Goal: Transaction & Acquisition: Purchase product/service

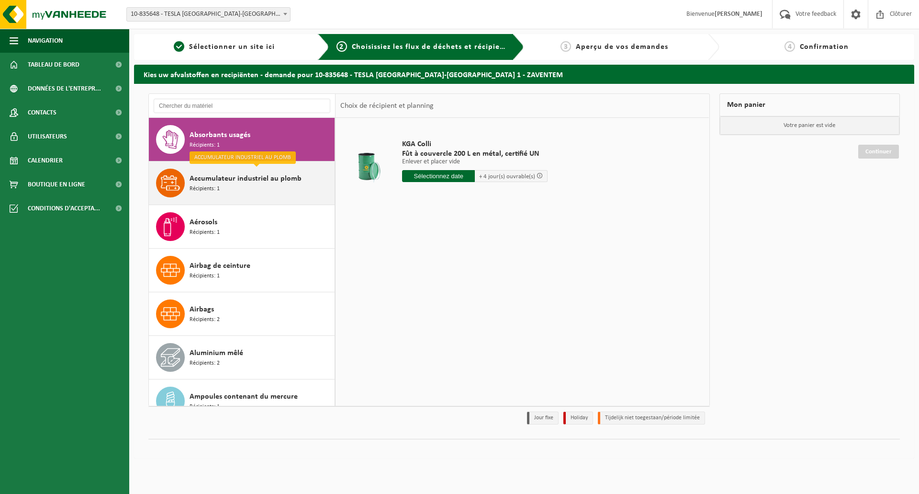
click at [209, 180] on span "Accumulateur industriel au plomb" at bounding box center [246, 178] width 112 height 11
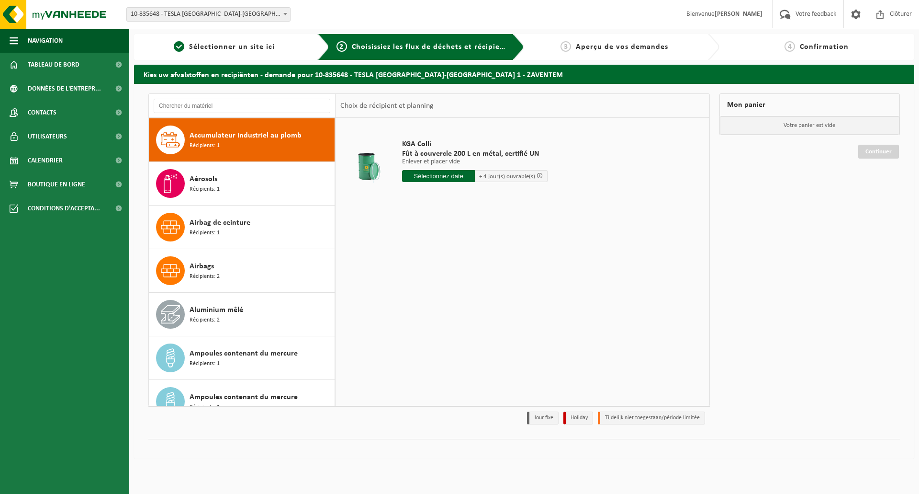
scroll to position [44, 0]
click at [443, 173] on input "text" at bounding box center [438, 176] width 73 height 12
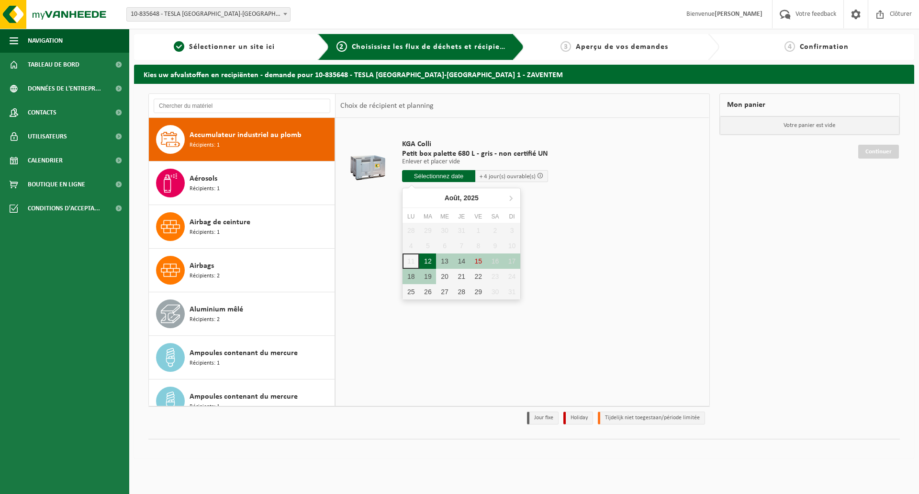
click at [428, 260] on div "12" at bounding box center [427, 260] width 17 height 15
type input "à partir de 2025-08-12"
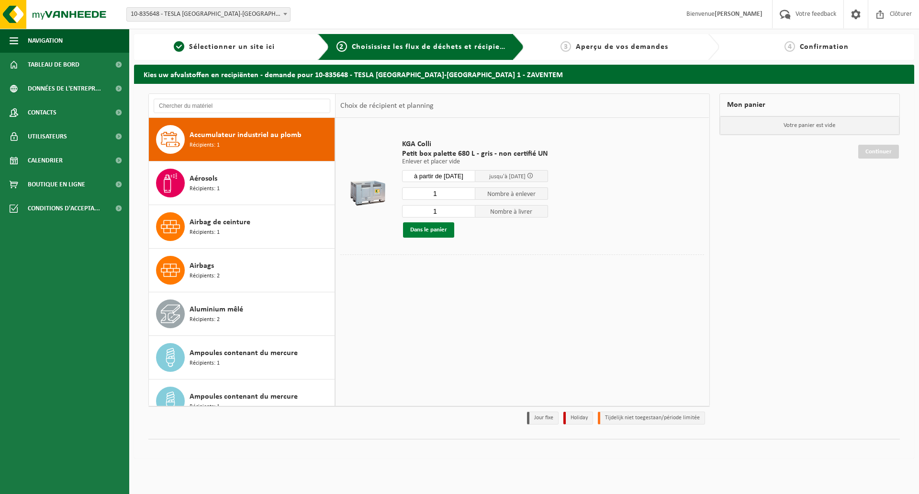
click at [437, 224] on button "Dans le panier" at bounding box center [428, 229] width 51 height 15
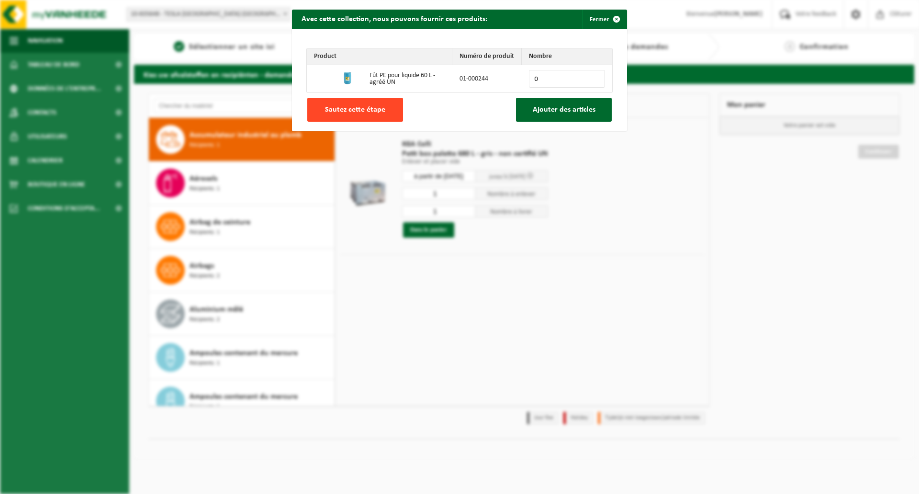
click at [356, 103] on button "Sautez cette étape" at bounding box center [355, 110] width 96 height 24
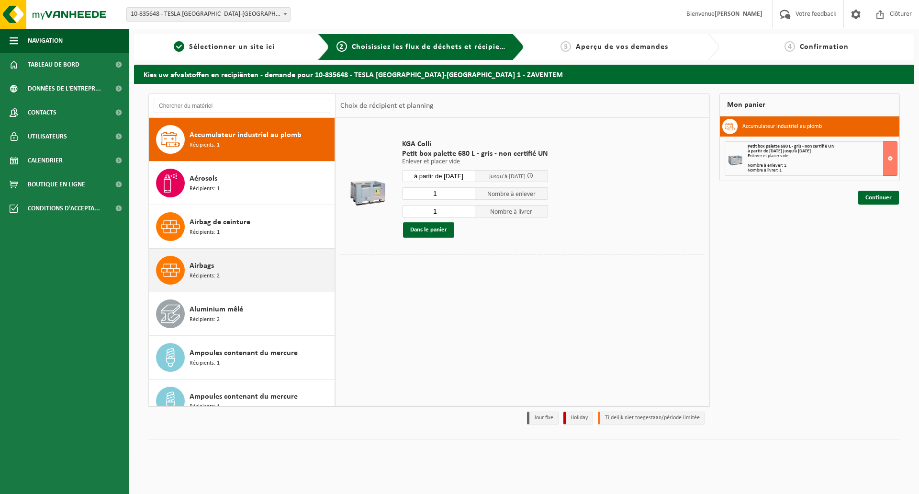
scroll to position [91, 0]
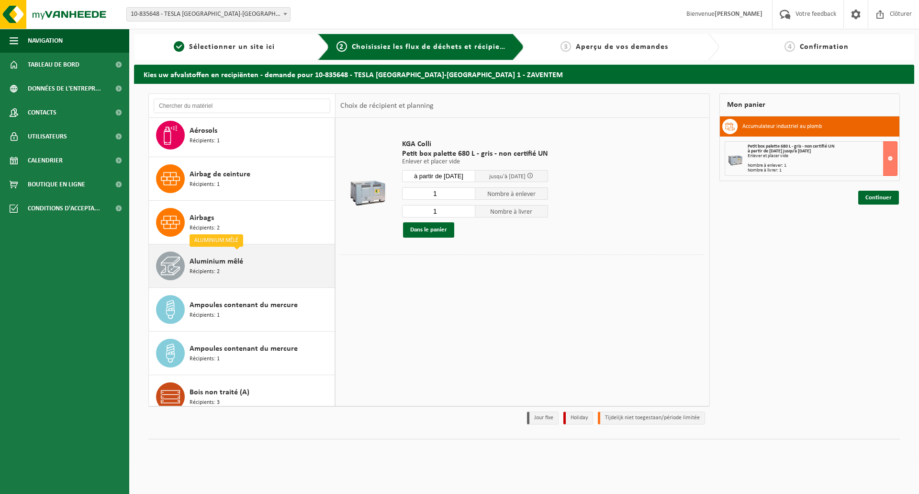
click at [202, 262] on span "Aluminium mêlé" at bounding box center [217, 261] width 54 height 11
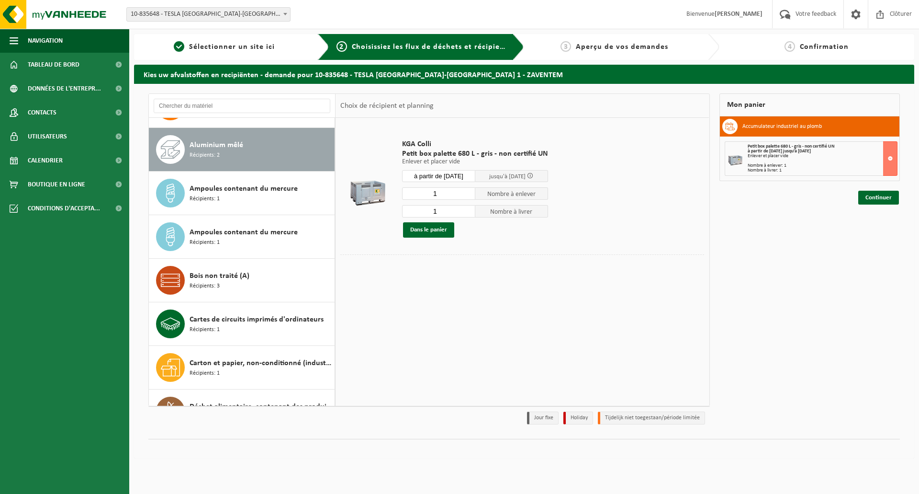
scroll to position [218, 0]
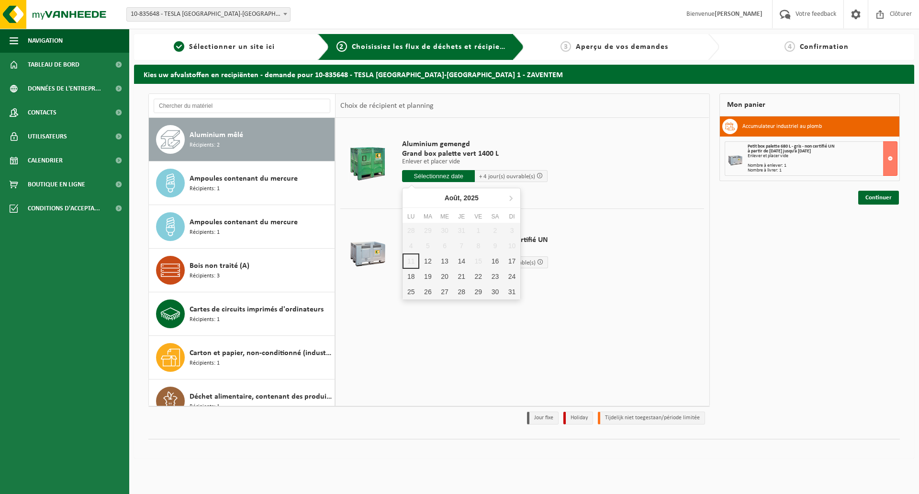
click at [434, 174] on input "text" at bounding box center [438, 176] width 73 height 12
click at [430, 260] on div "12" at bounding box center [427, 260] width 17 height 15
type input "à partir de 2025-08-12"
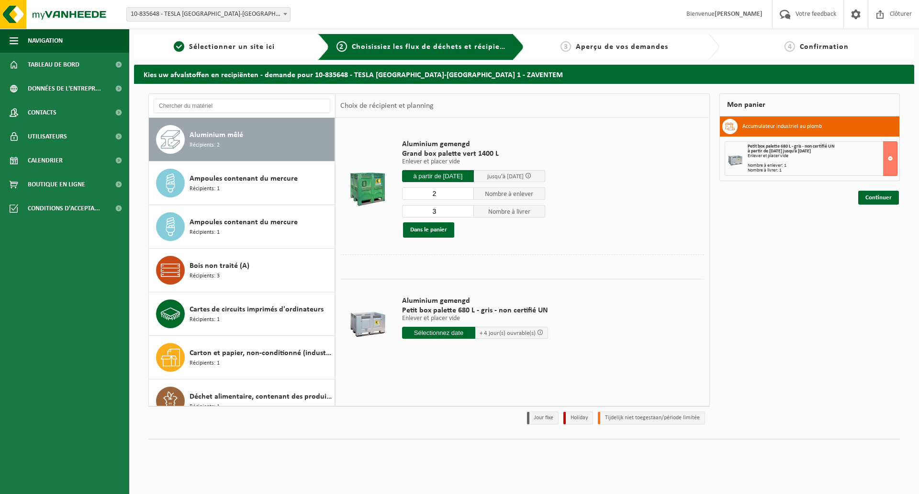
type input "2"
click at [466, 195] on input "2" at bounding box center [438, 193] width 72 height 12
drag, startPoint x: 442, startPoint y: 208, endPoint x: 419, endPoint y: 211, distance: 23.2
click at [419, 211] on input "3" at bounding box center [438, 211] width 72 height 12
type input "2"
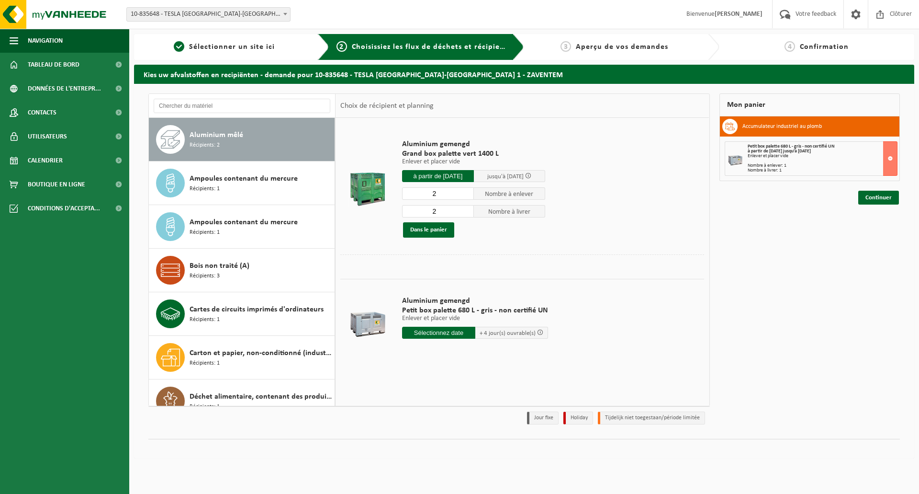
drag, startPoint x: 446, startPoint y: 190, endPoint x: 429, endPoint y: 189, distance: 16.3
click at [429, 189] on input "2" at bounding box center [438, 193] width 72 height 12
type input "4"
click at [427, 228] on button "Dans le panier" at bounding box center [428, 229] width 51 height 15
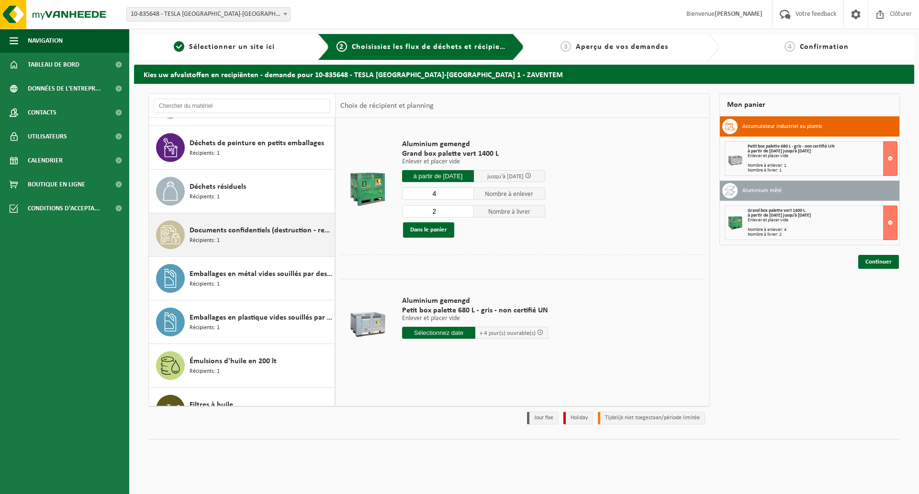
scroll to position [553, 0]
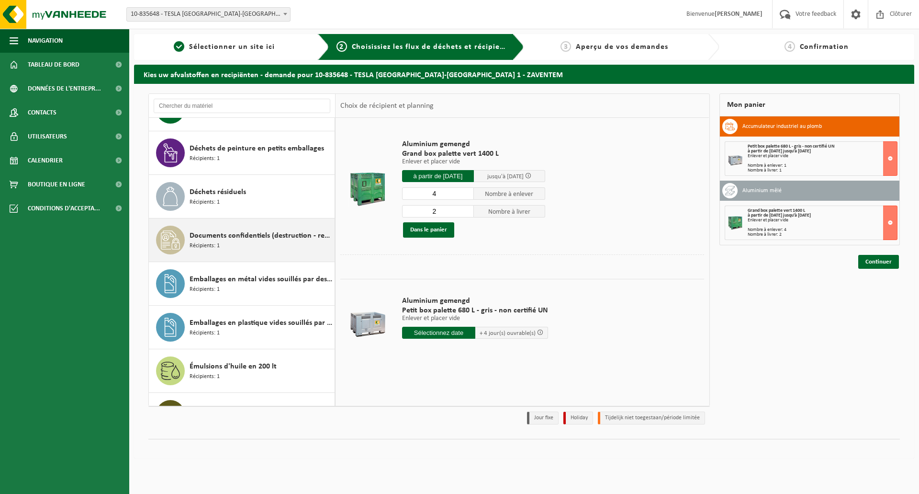
click at [193, 238] on span "Documents confidentiels (destruction - recyclage)" at bounding box center [261, 235] width 143 height 11
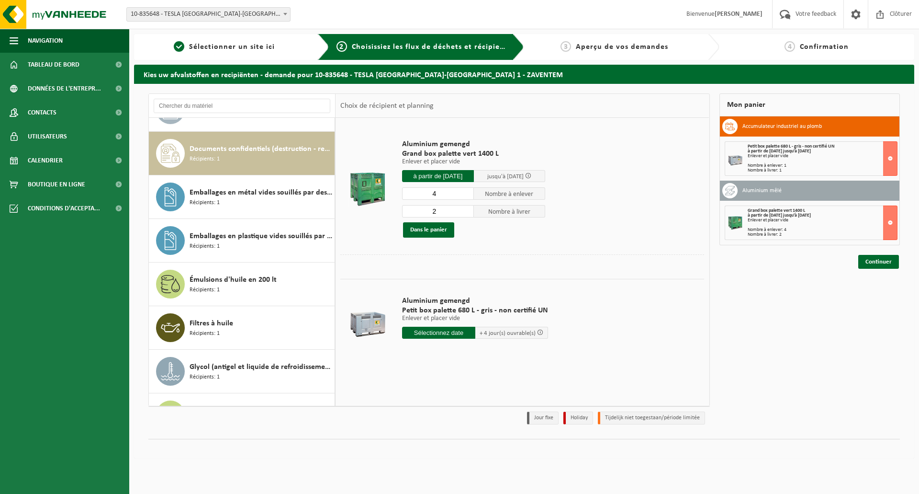
scroll to position [654, 0]
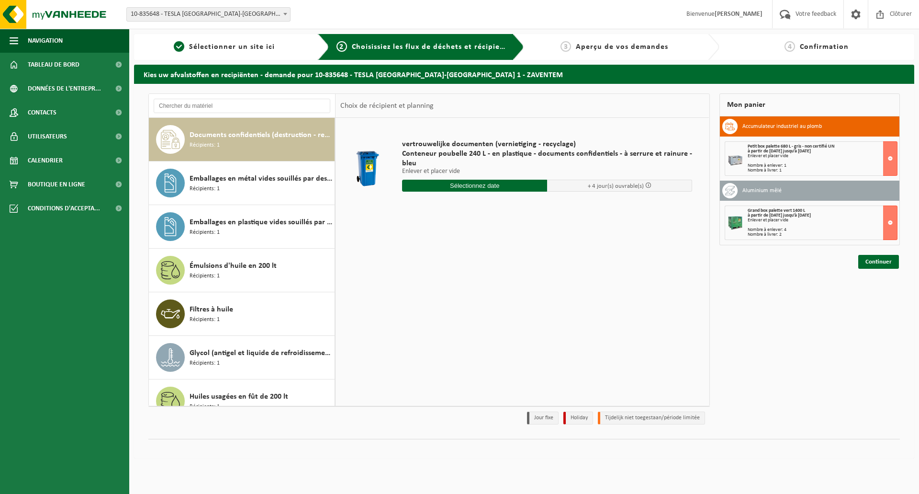
click at [476, 182] on input "text" at bounding box center [474, 186] width 145 height 12
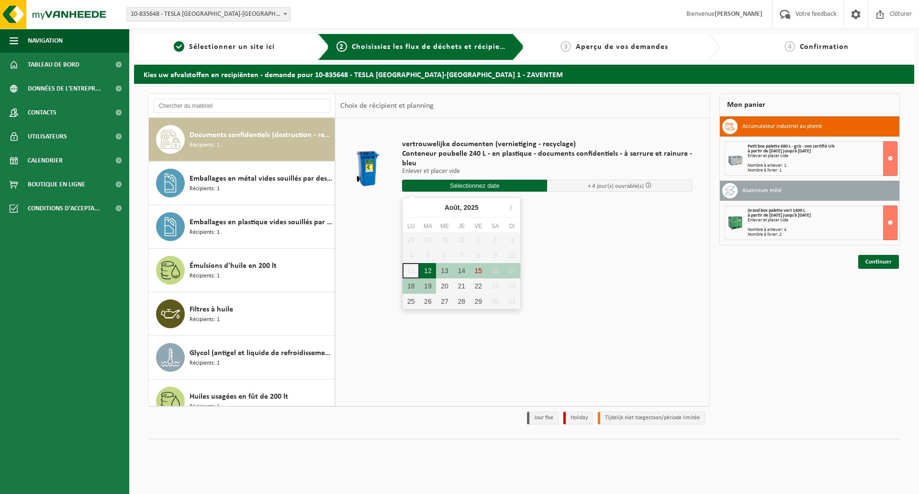
click at [424, 268] on div "12" at bounding box center [427, 270] width 17 height 15
type input "à partir de 2025-08-12"
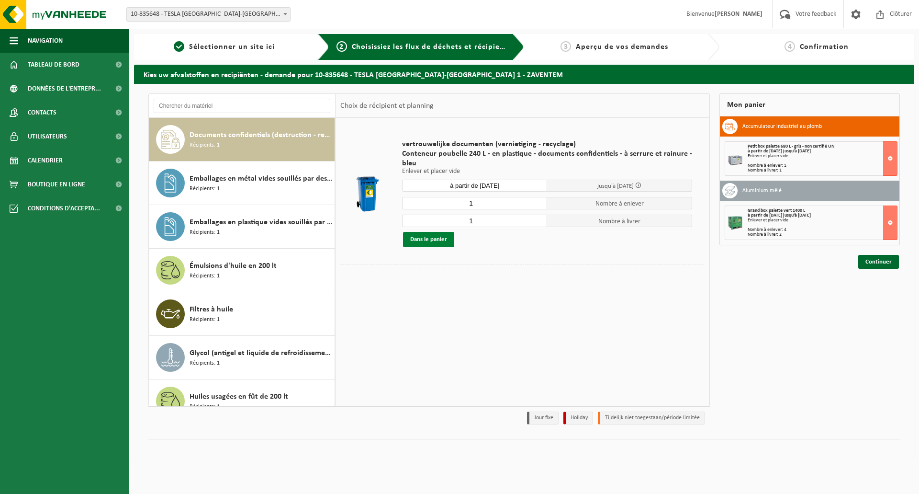
click at [429, 238] on button "Dans le panier" at bounding box center [428, 239] width 51 height 15
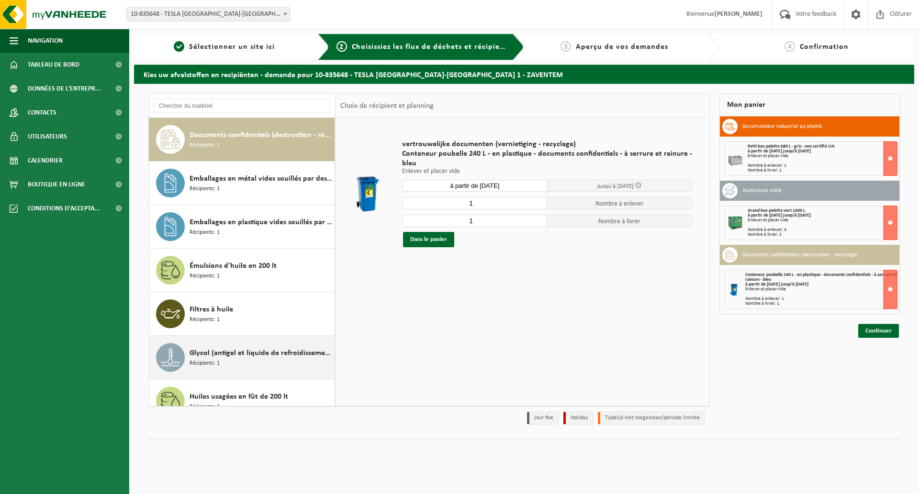
click at [237, 360] on div "Glycol (antigel et liquide de refroidissement) in 200l Récipients: 1" at bounding box center [261, 357] width 143 height 29
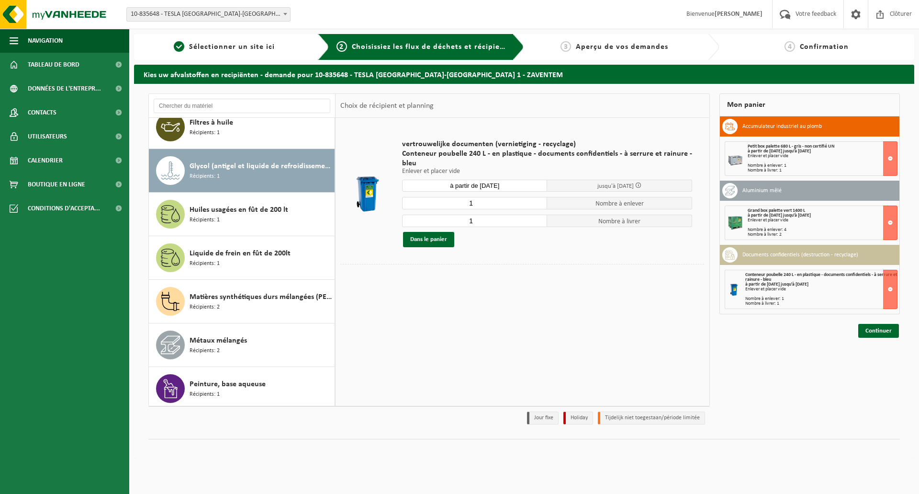
scroll to position [871, 0]
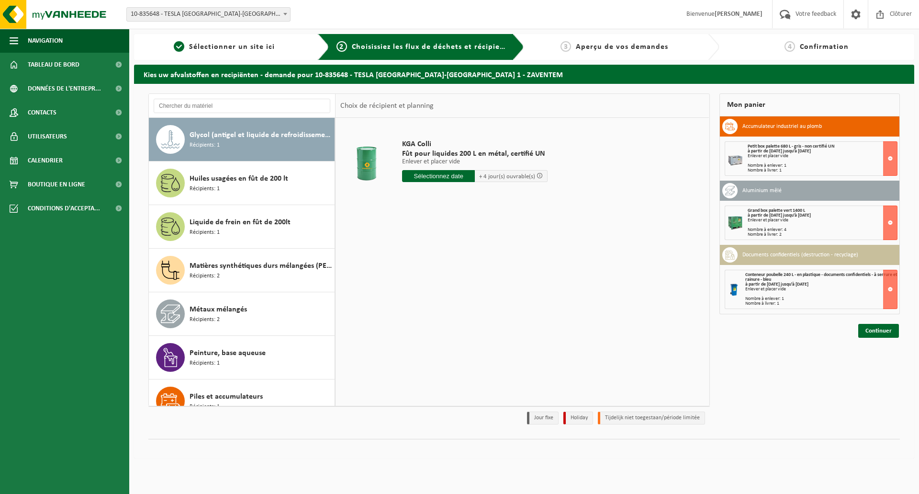
click at [427, 173] on input "text" at bounding box center [438, 176] width 73 height 12
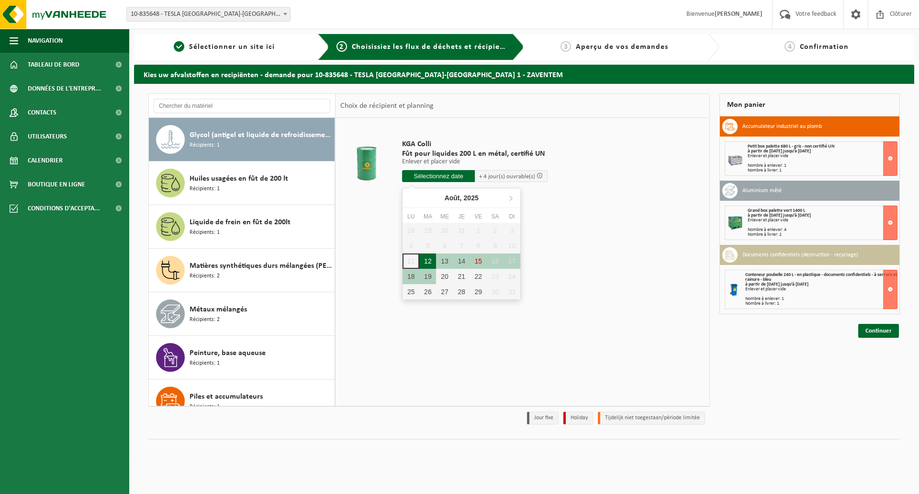
click at [426, 260] on div "12" at bounding box center [427, 260] width 17 height 15
type input "à partir de 2025-08-12"
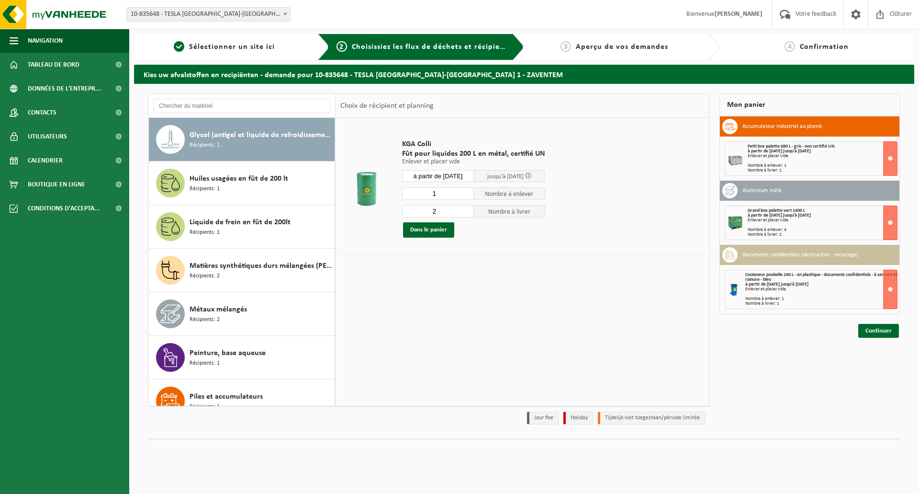
type input "1"
click at [466, 195] on input "1" at bounding box center [438, 193] width 72 height 12
type input "1"
click at [468, 212] on input "1" at bounding box center [438, 211] width 72 height 12
click at [423, 225] on button "Dans le panier" at bounding box center [428, 229] width 51 height 15
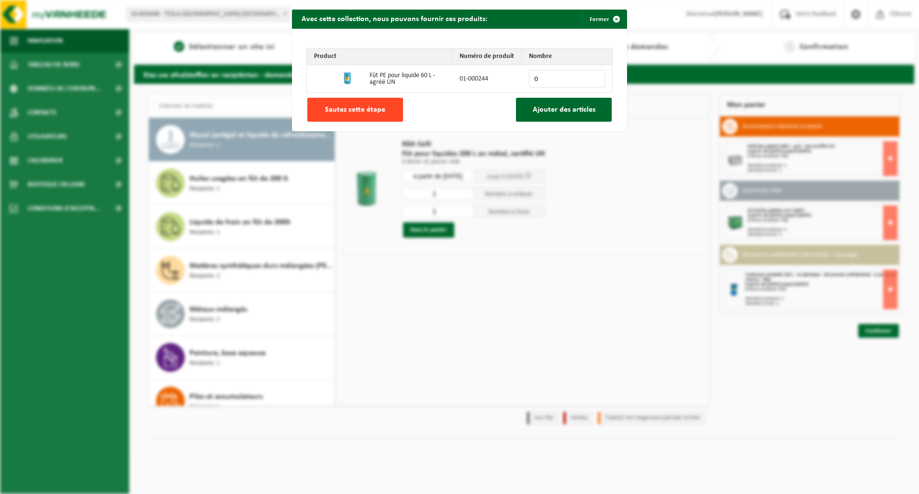
click at [358, 106] on span "Sautez cette étape" at bounding box center [355, 110] width 60 height 8
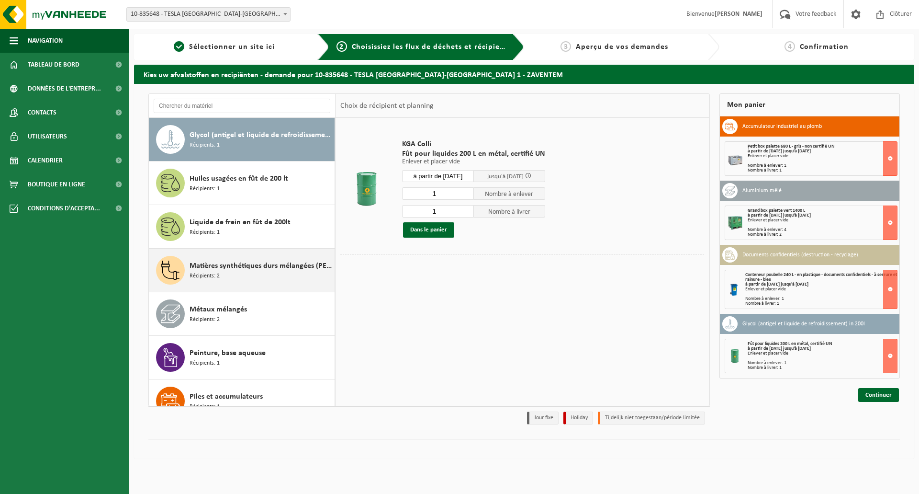
click at [214, 263] on span "Matières synthétiques durs mélangées (PE, PP et PVC), recyclables (industriel)" at bounding box center [261, 265] width 143 height 11
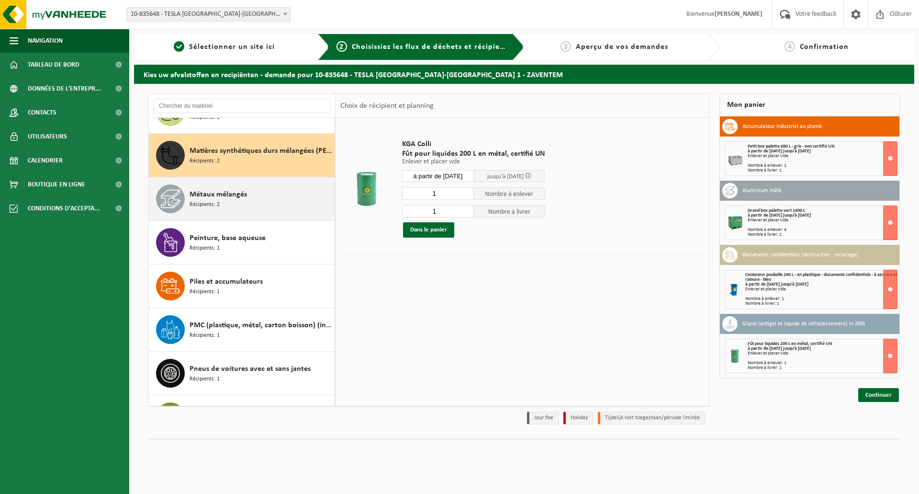
scroll to position [1002, 0]
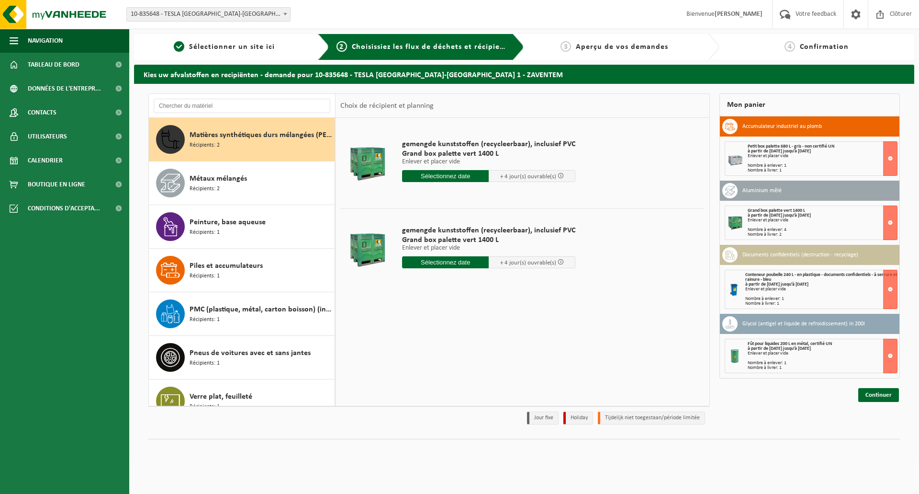
click at [438, 174] on input "text" at bounding box center [445, 176] width 87 height 12
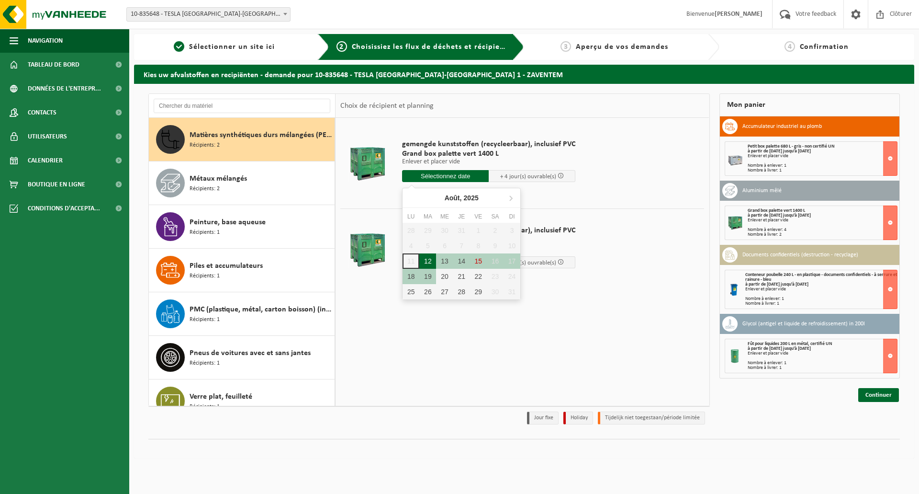
click at [427, 263] on div "12" at bounding box center [427, 260] width 17 height 15
type input "à partir de 2025-08-12"
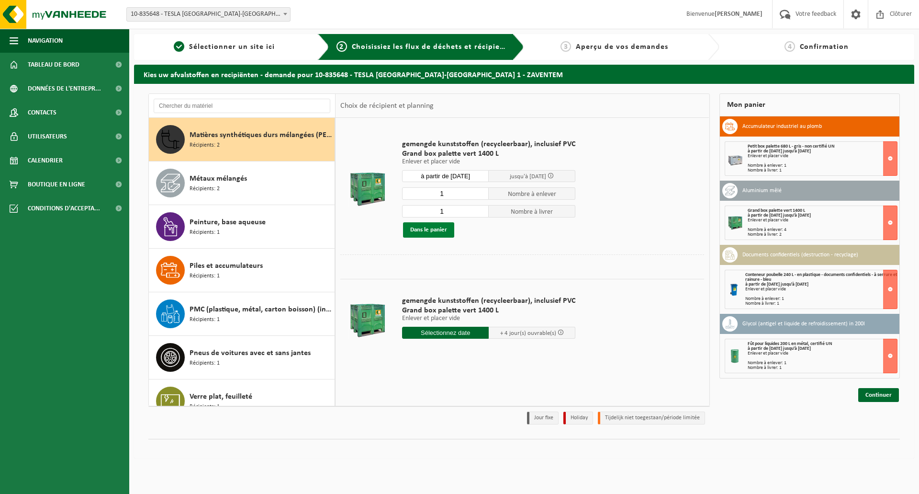
click at [428, 229] on button "Dans le panier" at bounding box center [428, 229] width 51 height 15
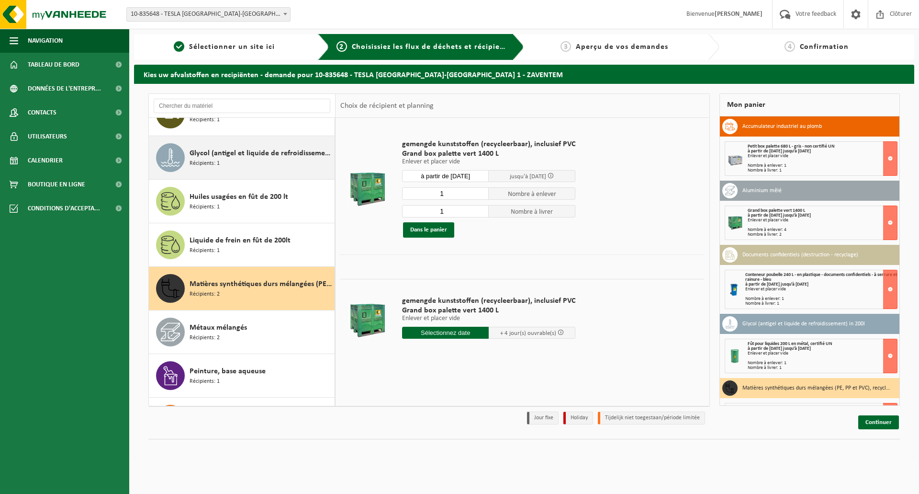
scroll to position [862, 0]
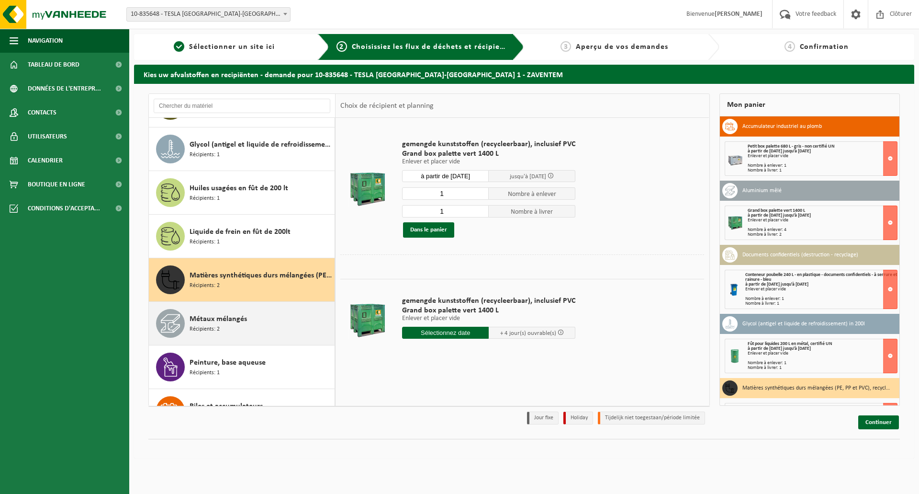
click at [208, 315] on span "Métaux mélangés" at bounding box center [218, 318] width 57 height 11
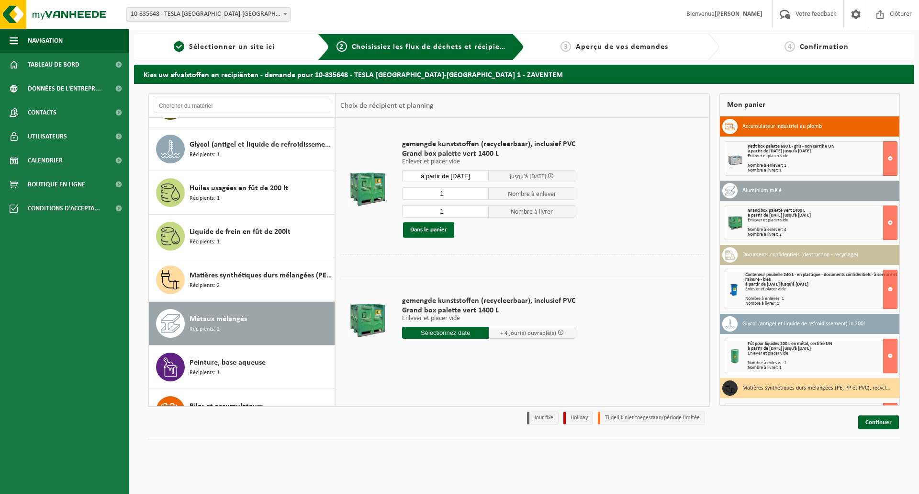
scroll to position [1019, 0]
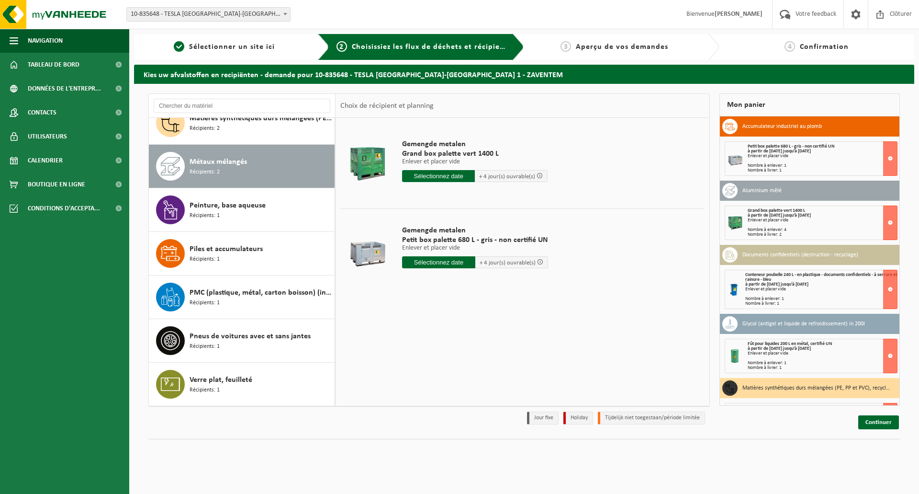
click at [443, 173] on input "text" at bounding box center [438, 176] width 73 height 12
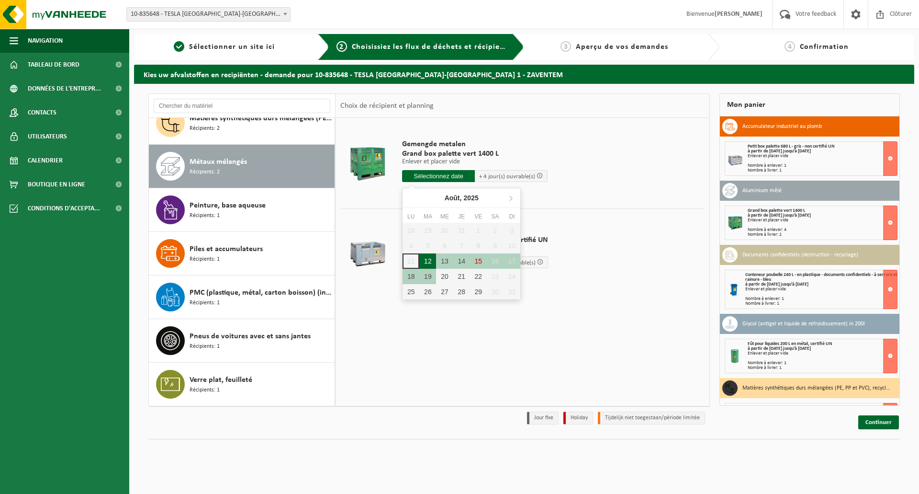
click at [430, 260] on div "12" at bounding box center [427, 260] width 17 height 15
type input "à partir de 2025-08-12"
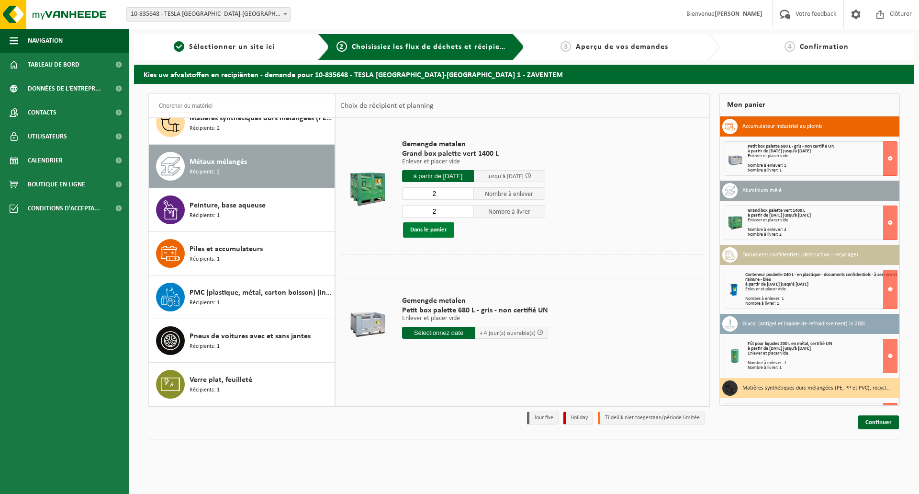
click at [427, 228] on button "Dans le panier" at bounding box center [428, 229] width 51 height 15
click at [885, 421] on link "Continuer" at bounding box center [879, 422] width 41 height 14
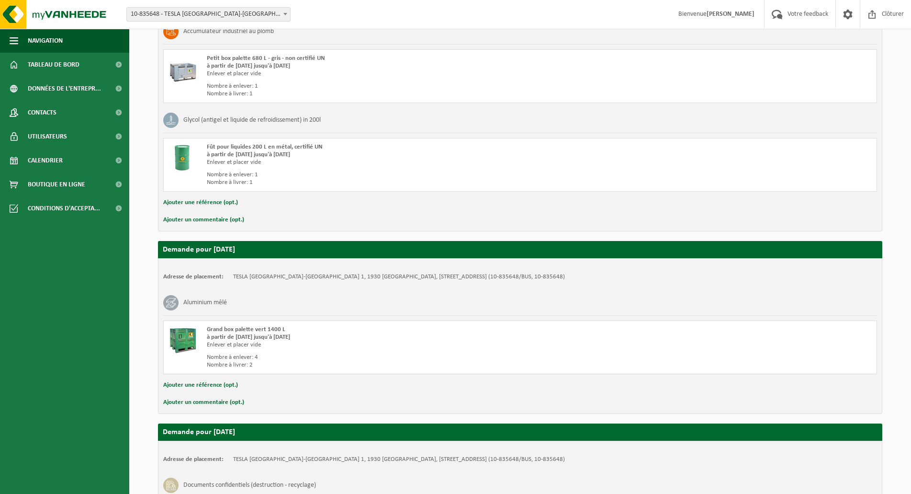
scroll to position [239, 0]
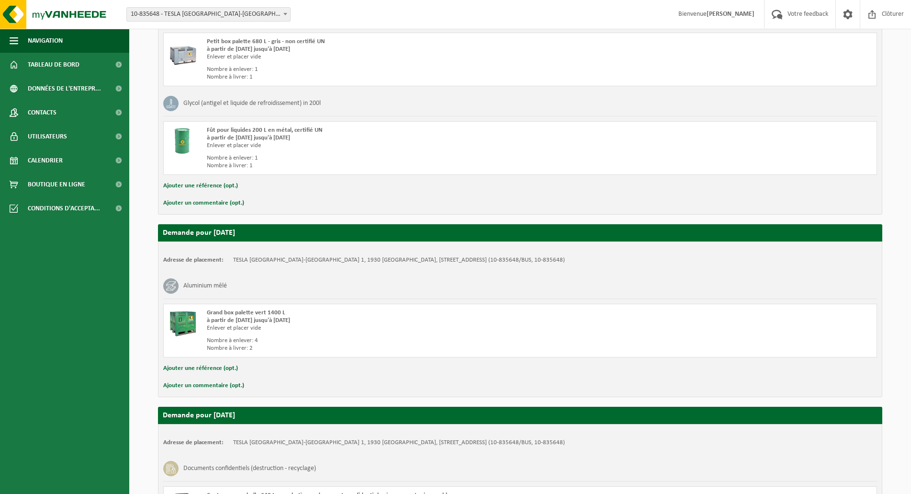
click at [201, 384] on button "Ajouter un commentaire (opt.)" at bounding box center [203, 385] width 81 height 12
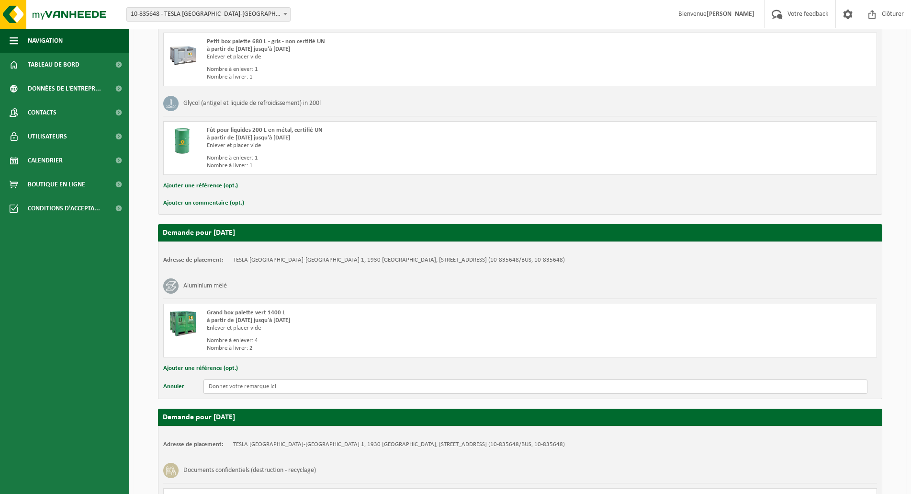
click at [241, 387] on input "text" at bounding box center [535, 386] width 664 height 14
click at [207, 385] on input "2 BOX 1400 L + 2 PALETTES DE JANTES ALUMINIUM FILMEES" at bounding box center [535, 386] width 664 height 14
click at [396, 386] on input "ATTENTION 2 BOX 1400 L + 2 PALETTES DE JANTES ALUMINIUM FILMEES" at bounding box center [535, 386] width 664 height 14
drag, startPoint x: 444, startPoint y: 387, endPoint x: 102, endPoint y: 396, distance: 341.5
click at [102, 396] on div "Navigation Votre feedback Clôturer Tableau de bord Données de l'entrepr... Cont…" at bounding box center [455, 378] width 911 height 1234
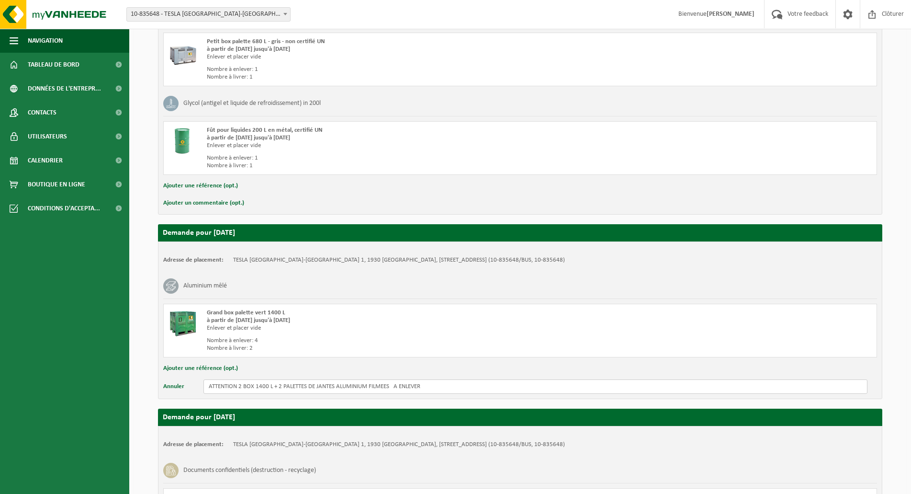
click at [428, 390] on input "ATTENTION 2 BOX 1400 L + 2 PALETTES DE JANTES ALUMINIUM FILMEES A ENLEVER" at bounding box center [535, 386] width 664 height 14
paste input "ATTENTION 2 BOXES 1400 L + 2 PALLETS OF FILMED ALUMINUM RIMS TO REMOVE"
click at [651, 387] on input "ATTENTION 2 BOX 1400 L + 2 PALETTES DE JANTES ALUMINIUM FILMEES A ENLEVER // AT…" at bounding box center [535, 386] width 664 height 14
paste input "LET OP 2 DOZEN 1400 L + 2 PALLETS MET GEFILMDE ALUMINIUM VELGEN TE VERWIJDEREN"
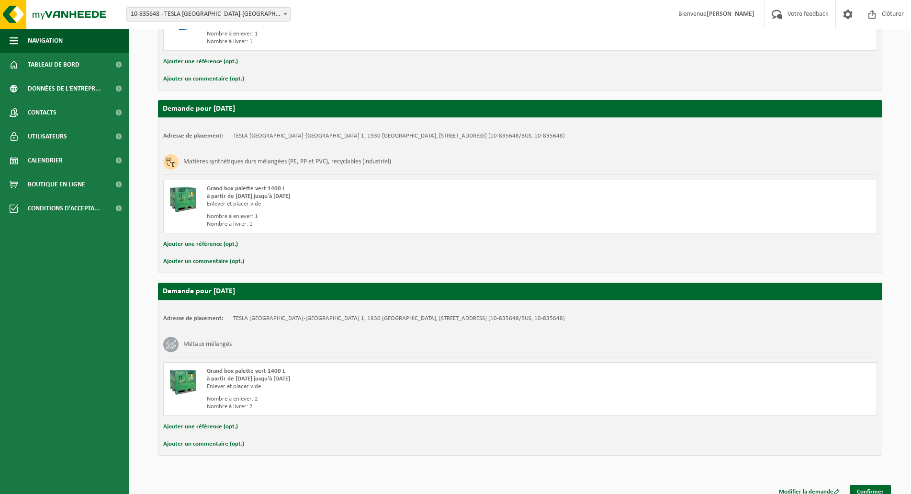
scroll to position [740, 0]
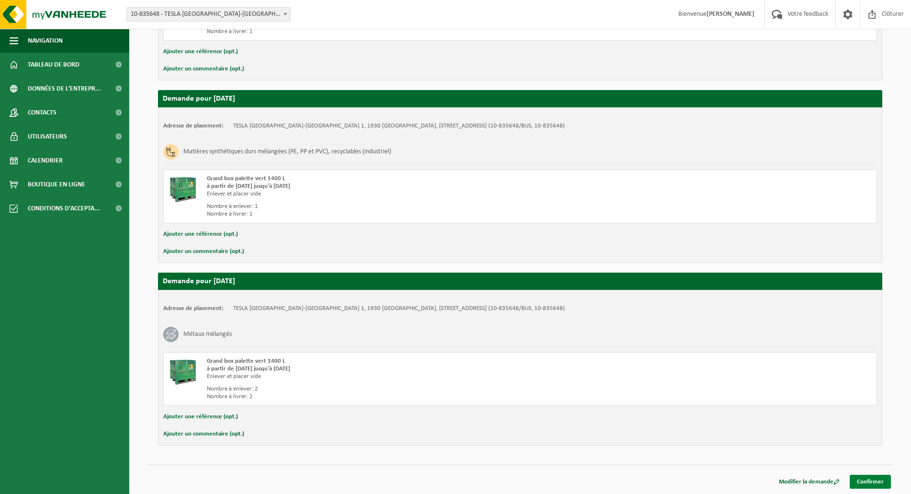
type input "ATTENTION 2 BOX 1400 L + 2 PALETTES DE JANTES ALUMINIUM FILMEES A ENLEVER // AT…"
click at [870, 479] on link "Confirmer" at bounding box center [870, 482] width 41 height 14
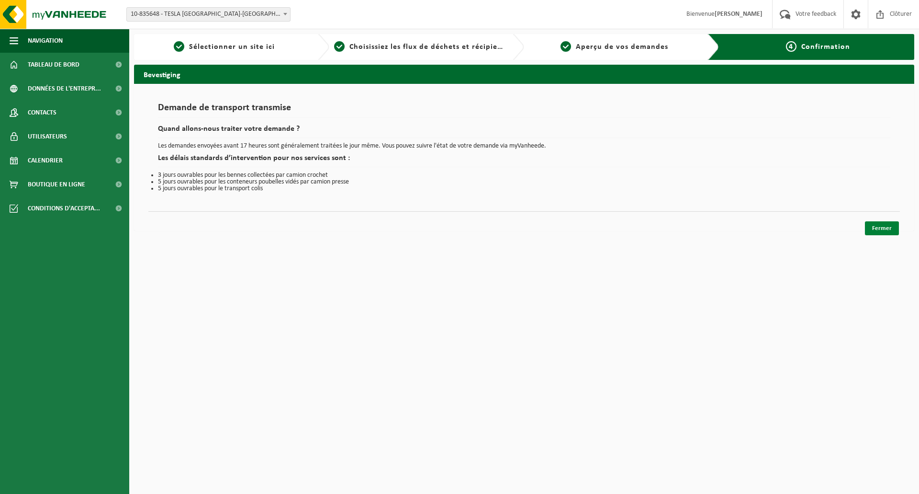
click at [883, 224] on link "Fermer" at bounding box center [882, 228] width 34 height 14
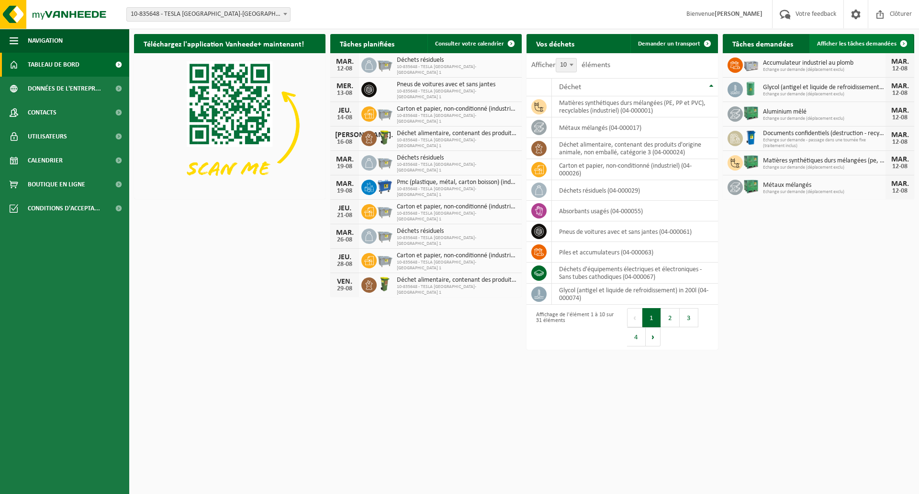
click at [887, 43] on span "Afficher les tâches demandées" at bounding box center [856, 44] width 79 height 6
